Goal: Navigation & Orientation: Find specific page/section

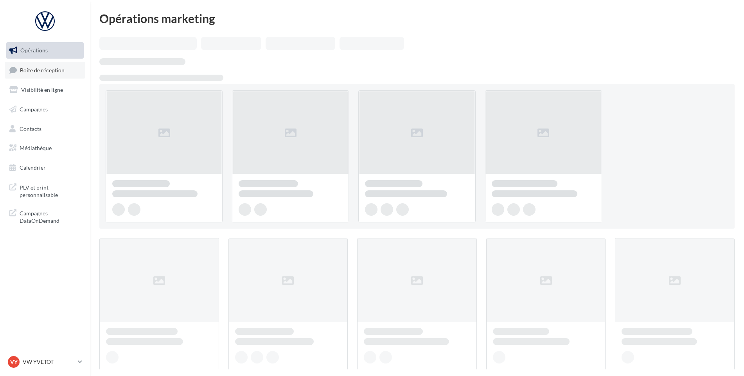
drag, startPoint x: 0, startPoint y: 0, endPoint x: 25, endPoint y: 75, distance: 78.9
click at [25, 75] on link "Boîte de réception" at bounding box center [45, 70] width 81 height 17
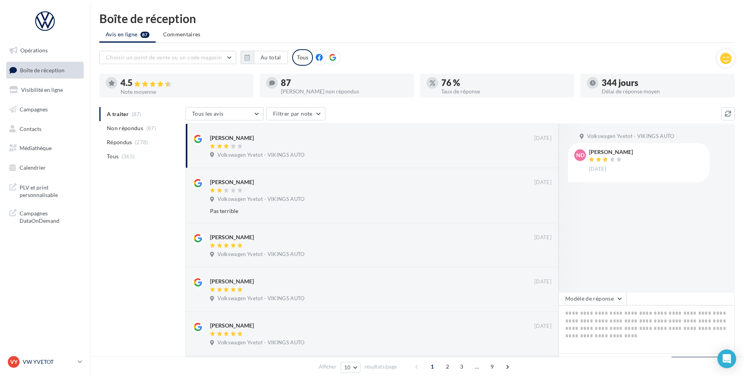
click at [65, 360] on p "VW YVETOT" at bounding box center [49, 362] width 52 height 8
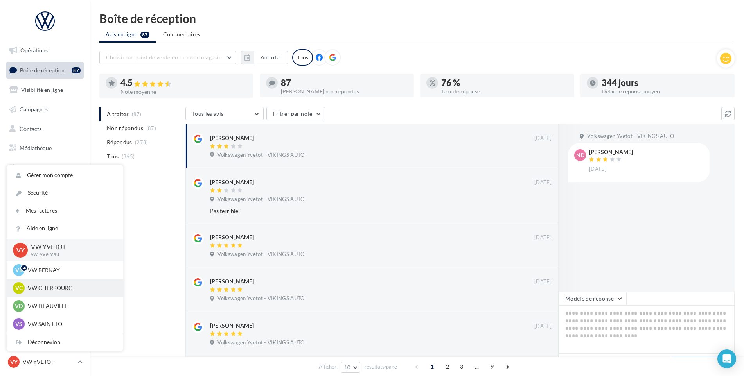
click at [57, 293] on div "VC VW CHERBOURG vw-tour-vau" at bounding box center [65, 288] width 104 height 12
